Goal: Transaction & Acquisition: Purchase product/service

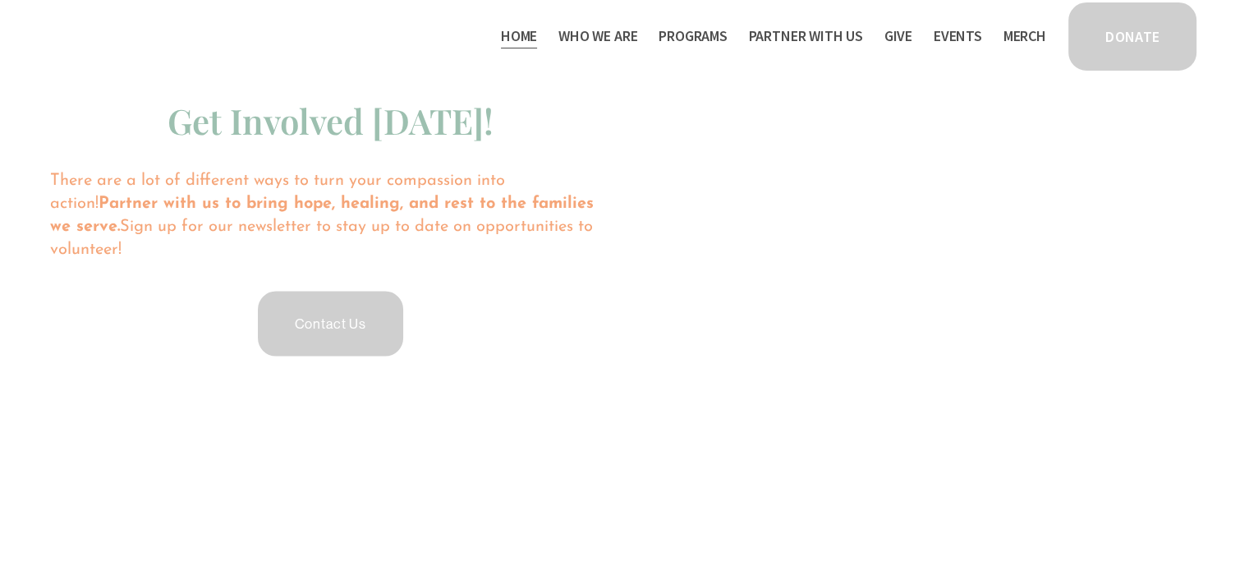
scroll to position [3201, 0]
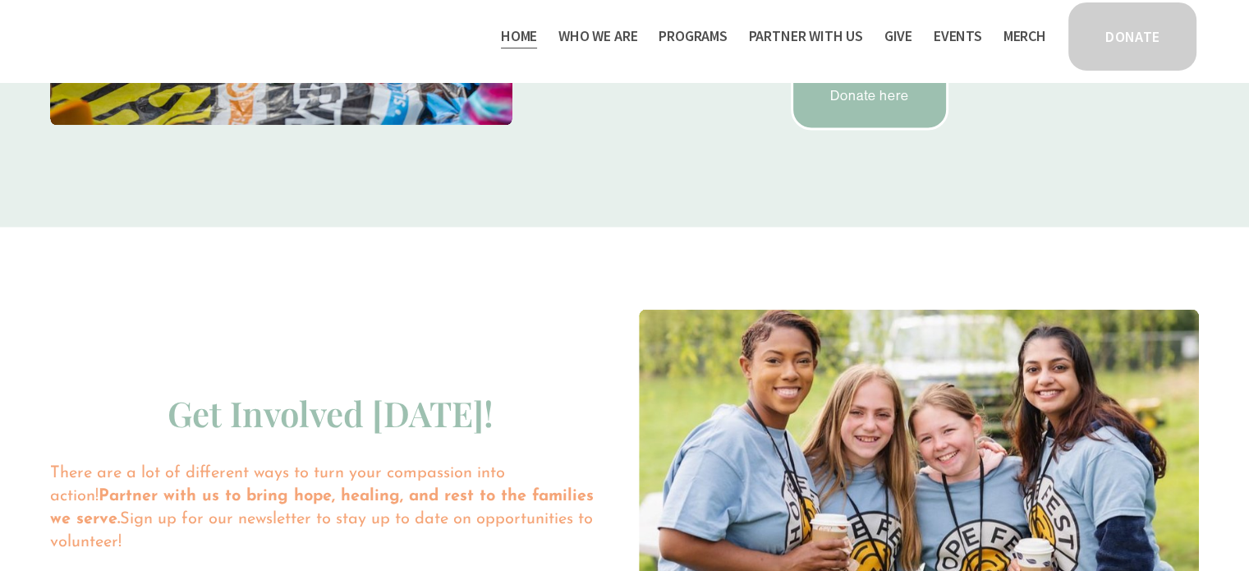
click at [896, 32] on link "Give" at bounding box center [898, 36] width 28 height 26
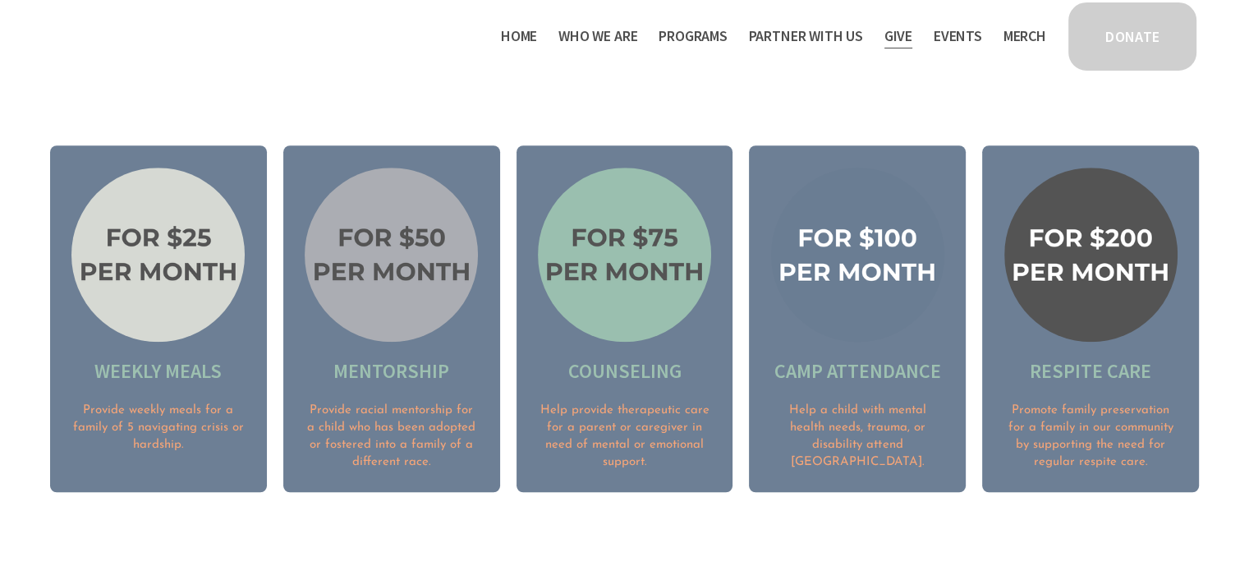
scroll to position [1567, 0]
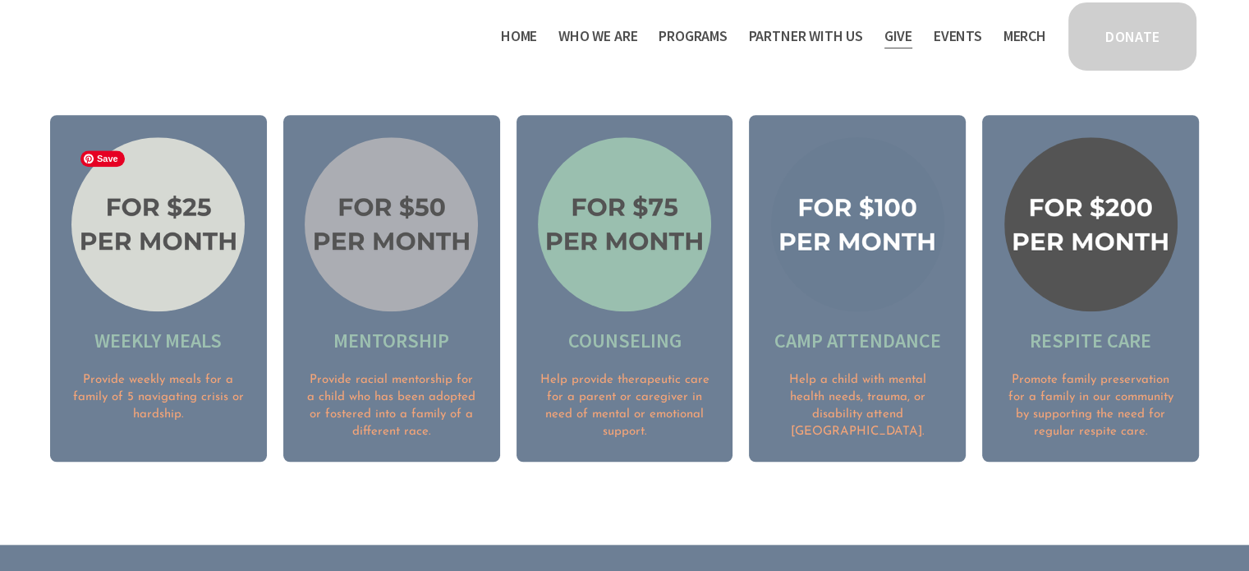
click at [205, 254] on img at bounding box center [157, 224] width 173 height 174
click at [179, 215] on img at bounding box center [157, 224] width 173 height 174
click at [123, 364] on div "Weekly meals Provide weekly meals for a family of 5 navigating crisis or hardsh…" at bounding box center [157, 375] width 173 height 94
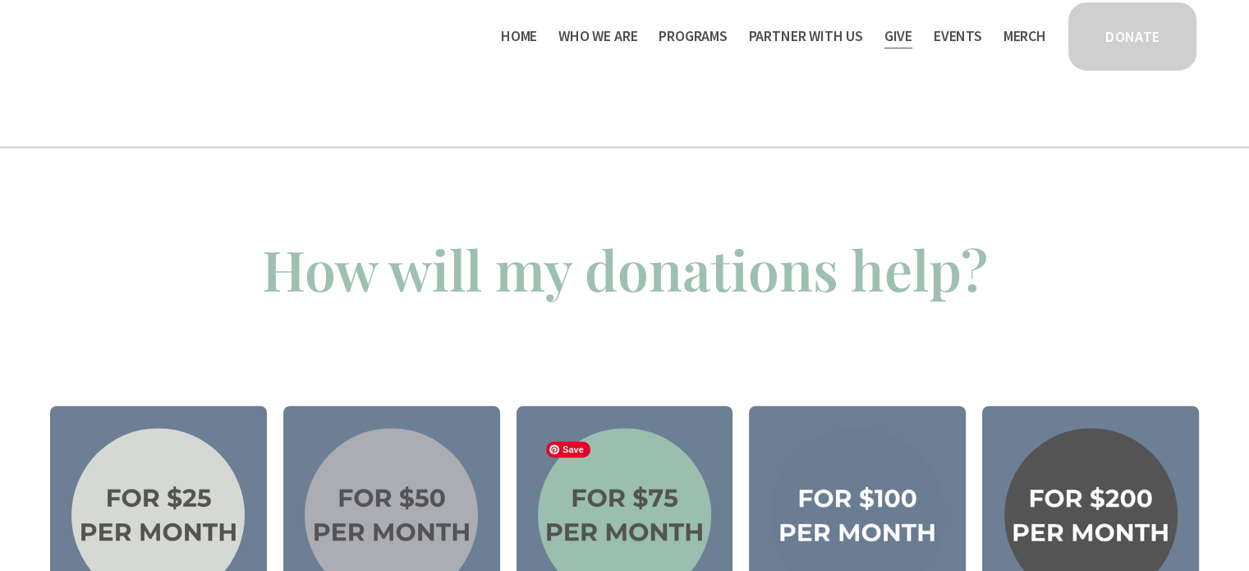
scroll to position [1157, 0]
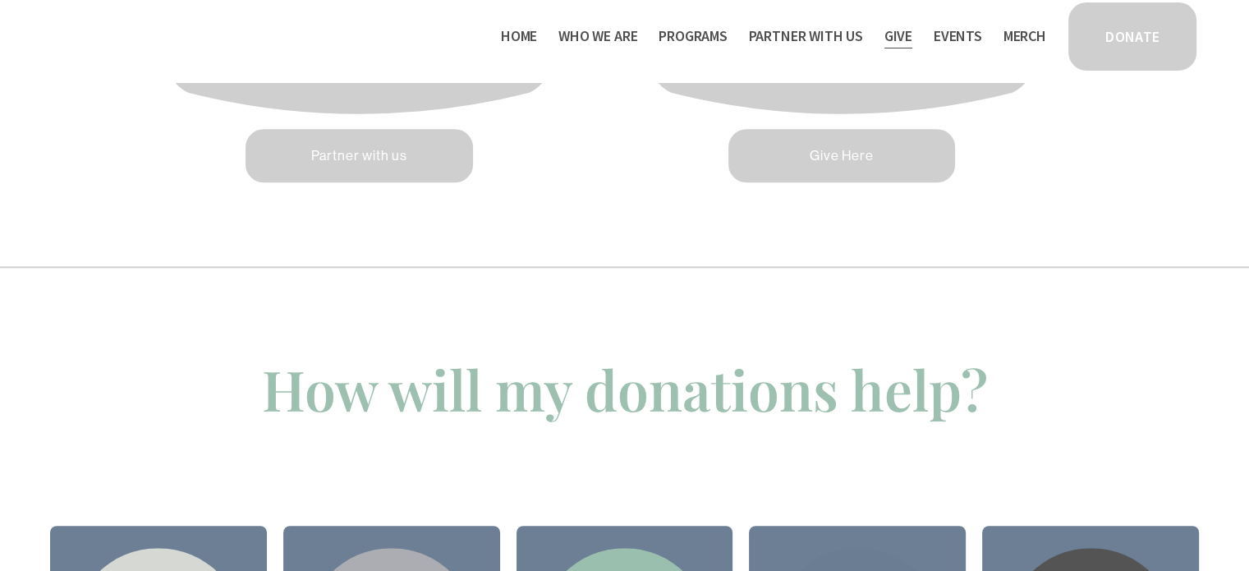
click at [1103, 29] on link "DONATE" at bounding box center [1132, 36] width 133 height 73
